Goal: Navigation & Orientation: Find specific page/section

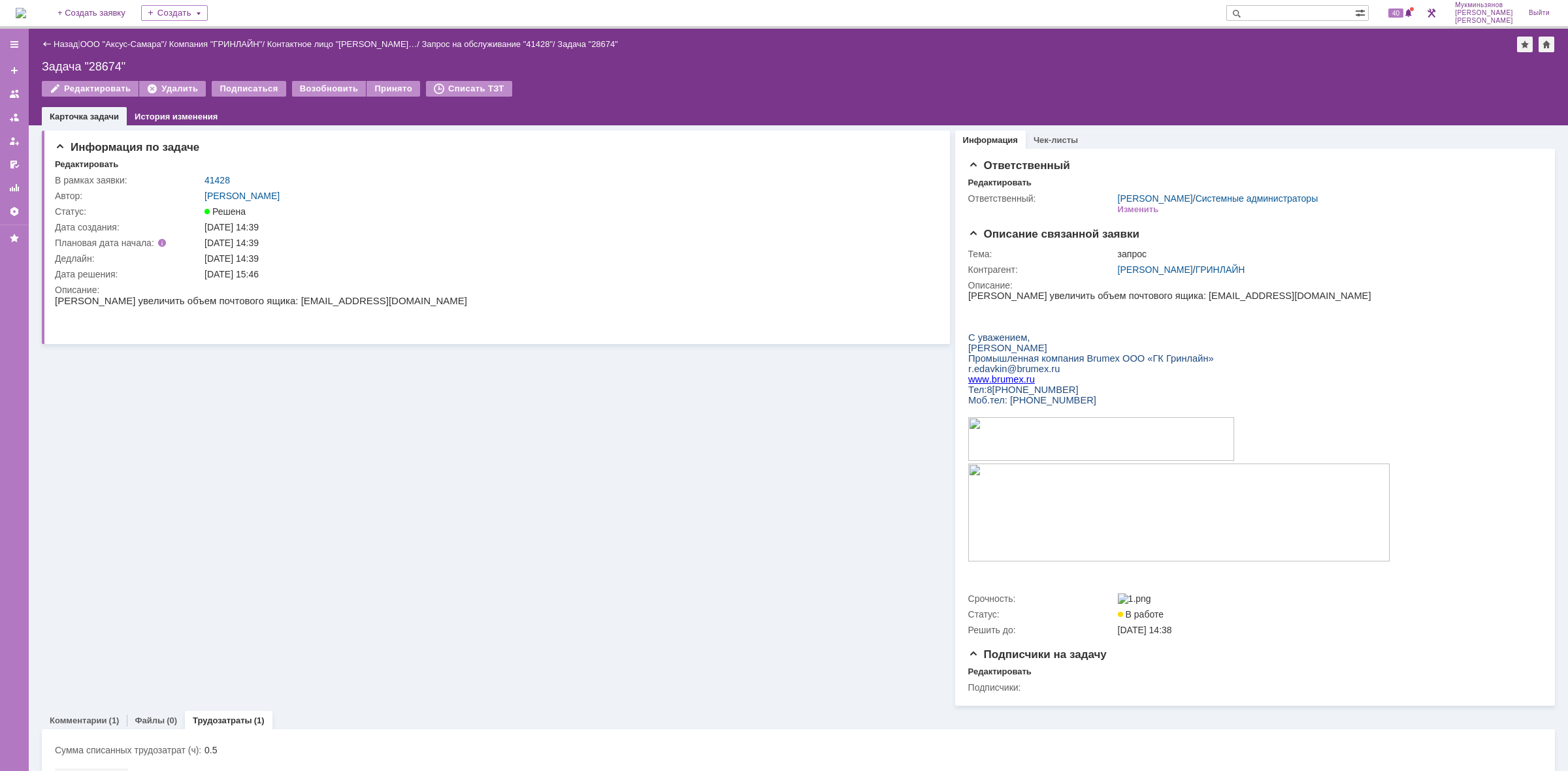
click at [56, 17] on div "На домашнюю + Создать заявку Создать 40 Мукминьзянов [PERSON_NAME]" at bounding box center [784, 15] width 1568 height 29
click at [26, 18] on img at bounding box center [21, 13] width 10 height 10
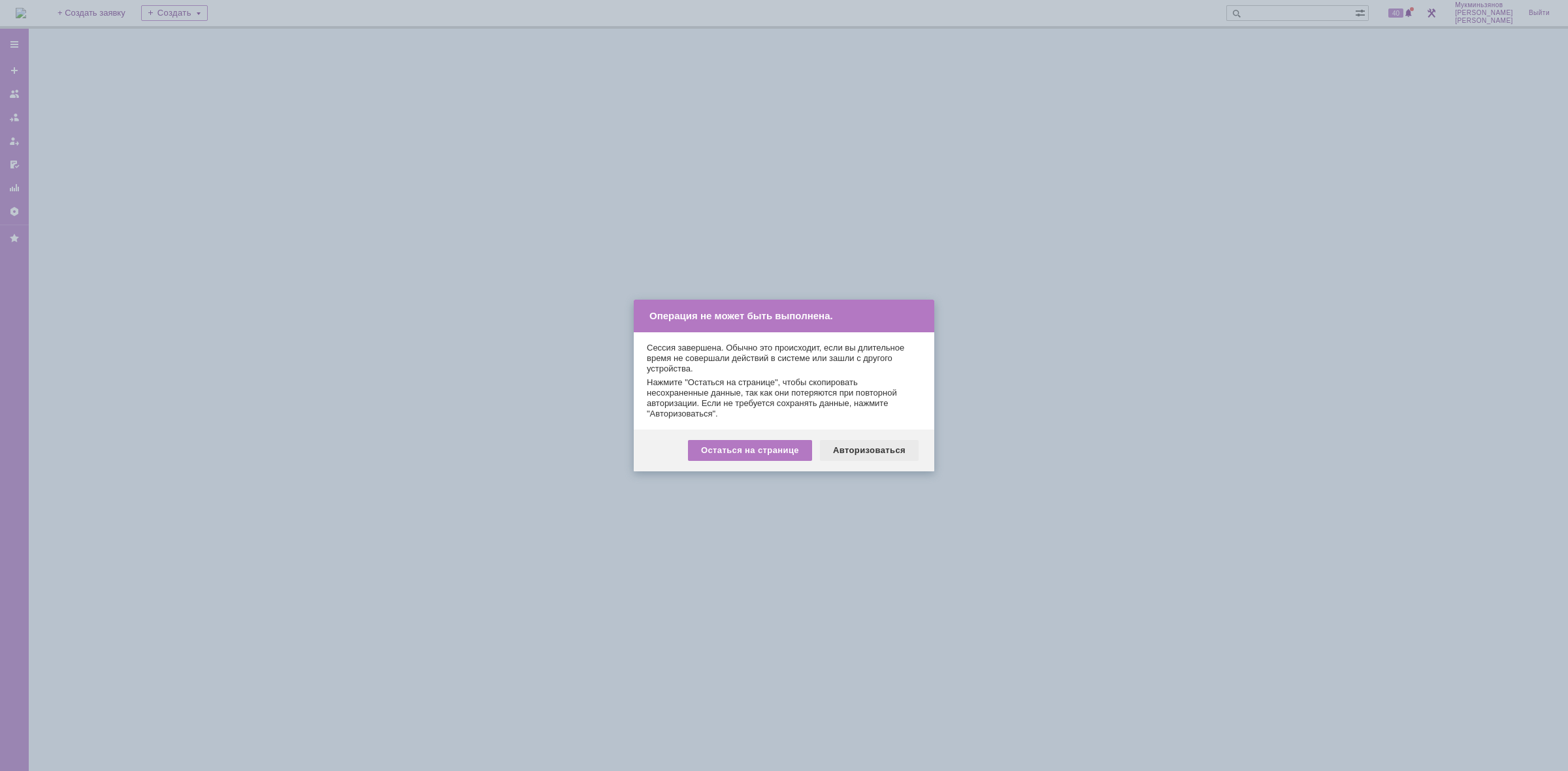
click at [876, 441] on div "Авторизоваться" at bounding box center [869, 450] width 99 height 21
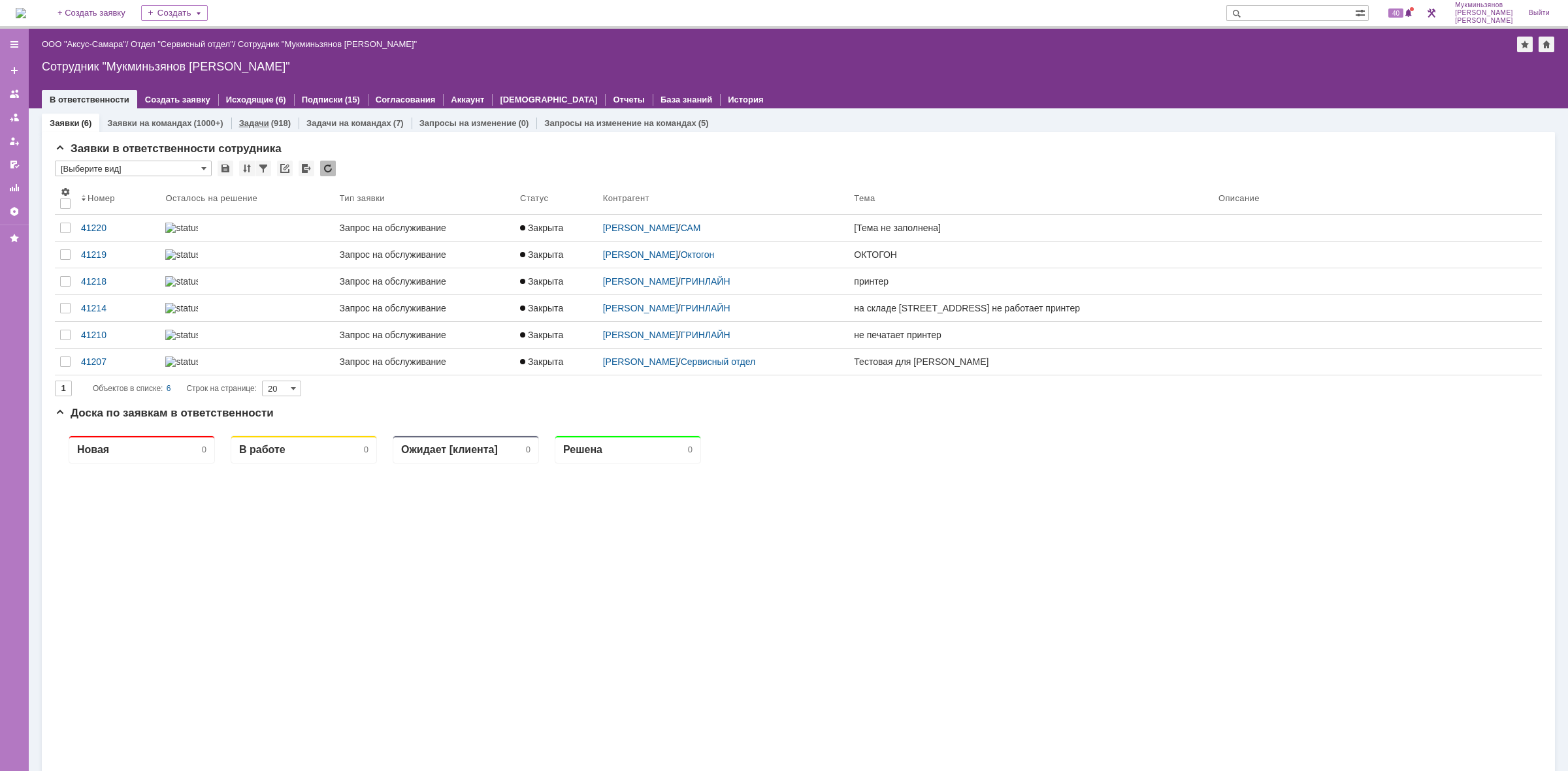
click at [250, 120] on link "Задачи" at bounding box center [253, 123] width 30 height 9
